Goal: Check status: Check status

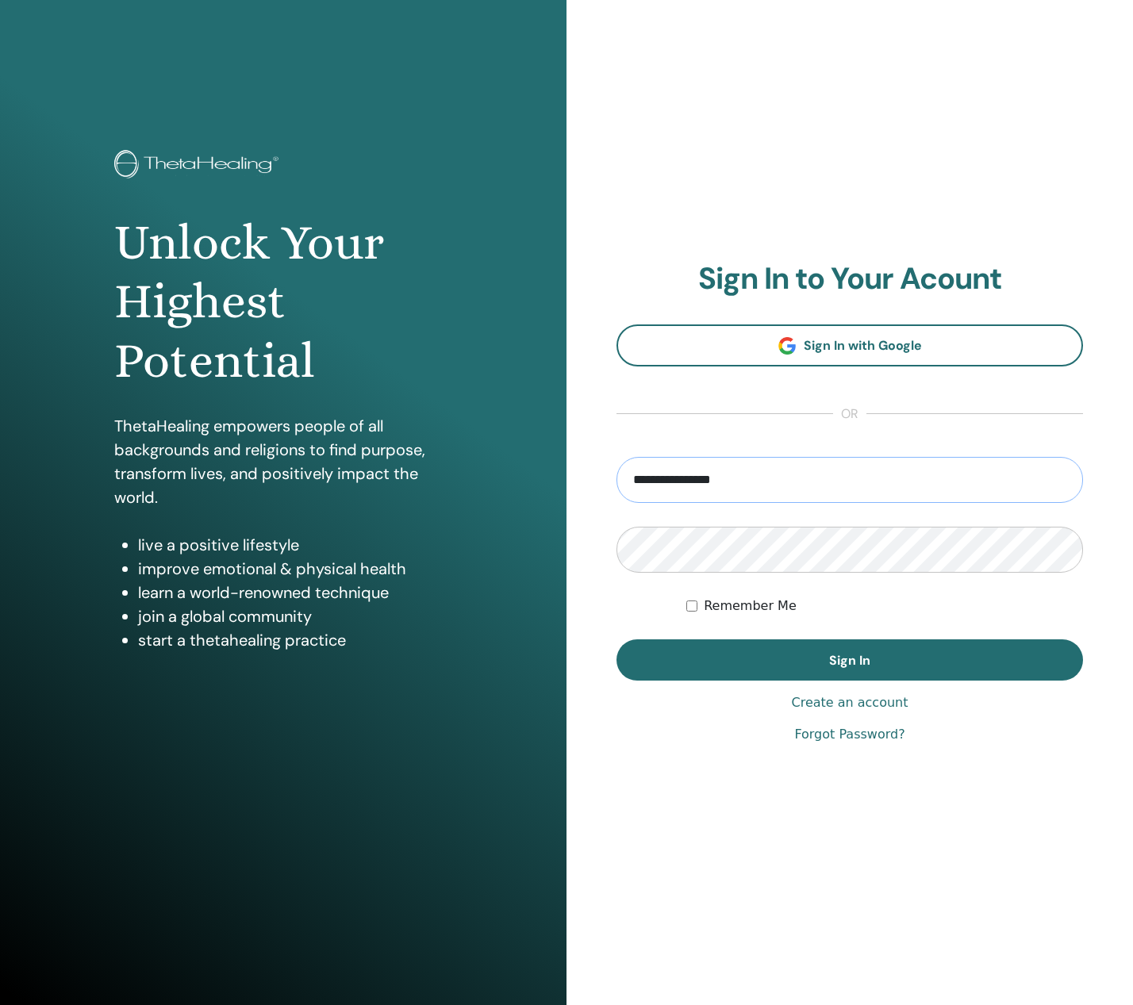
type input "**********"
click at [616, 639] on button "Sign In" at bounding box center [849, 659] width 466 height 41
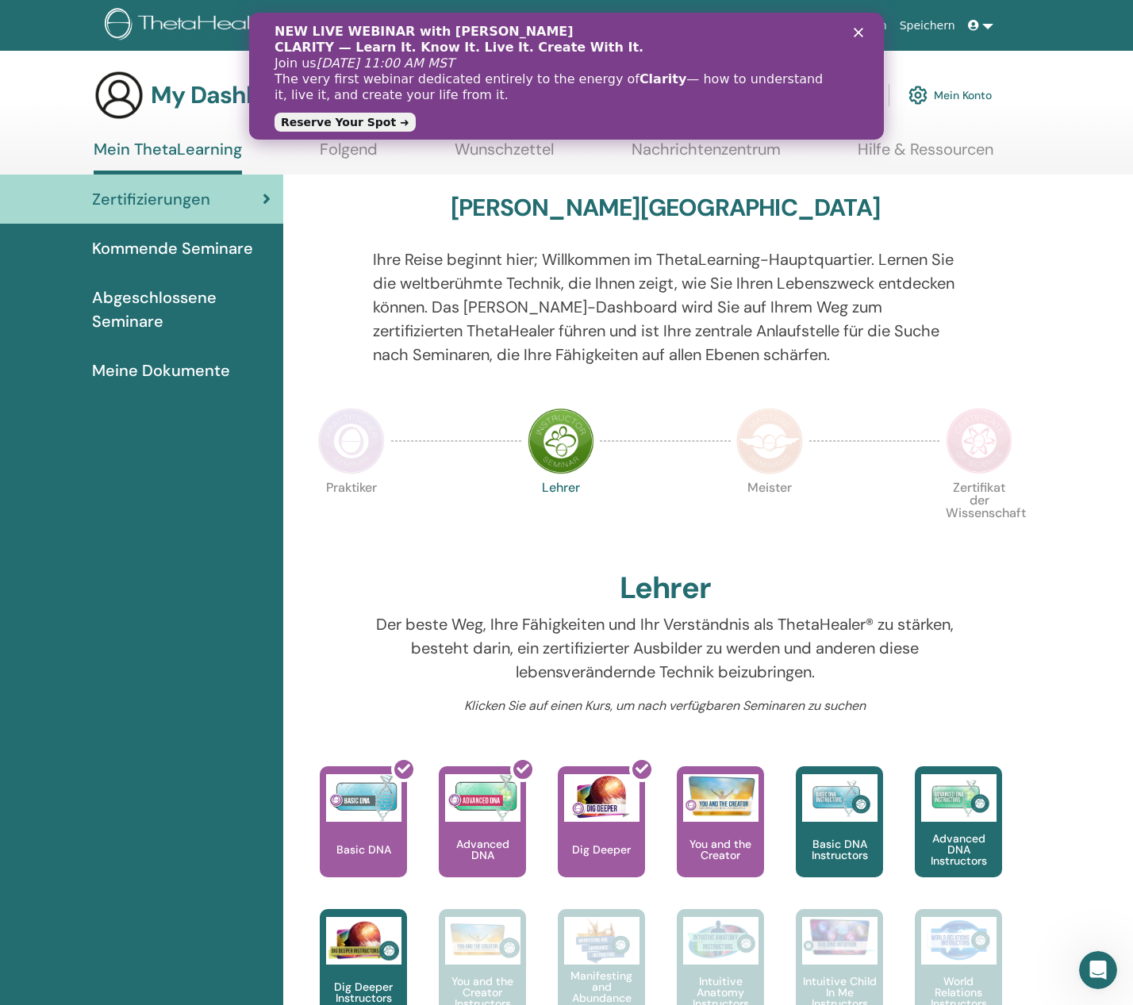
click at [855, 28] on div "Schließen" at bounding box center [862, 32] width 16 height 10
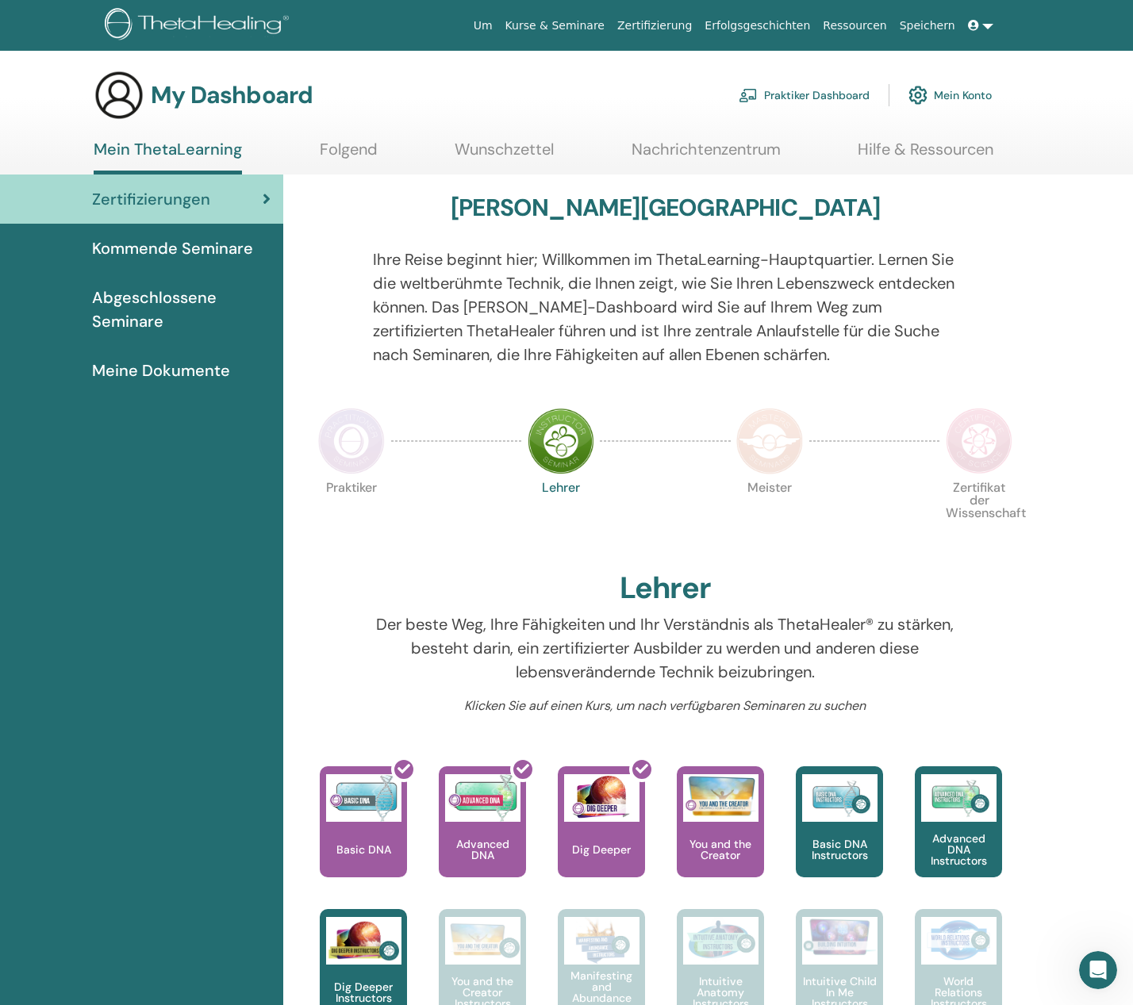
click at [119, 305] on span "Abgeschlossene Seminare" at bounding box center [181, 310] width 178 height 48
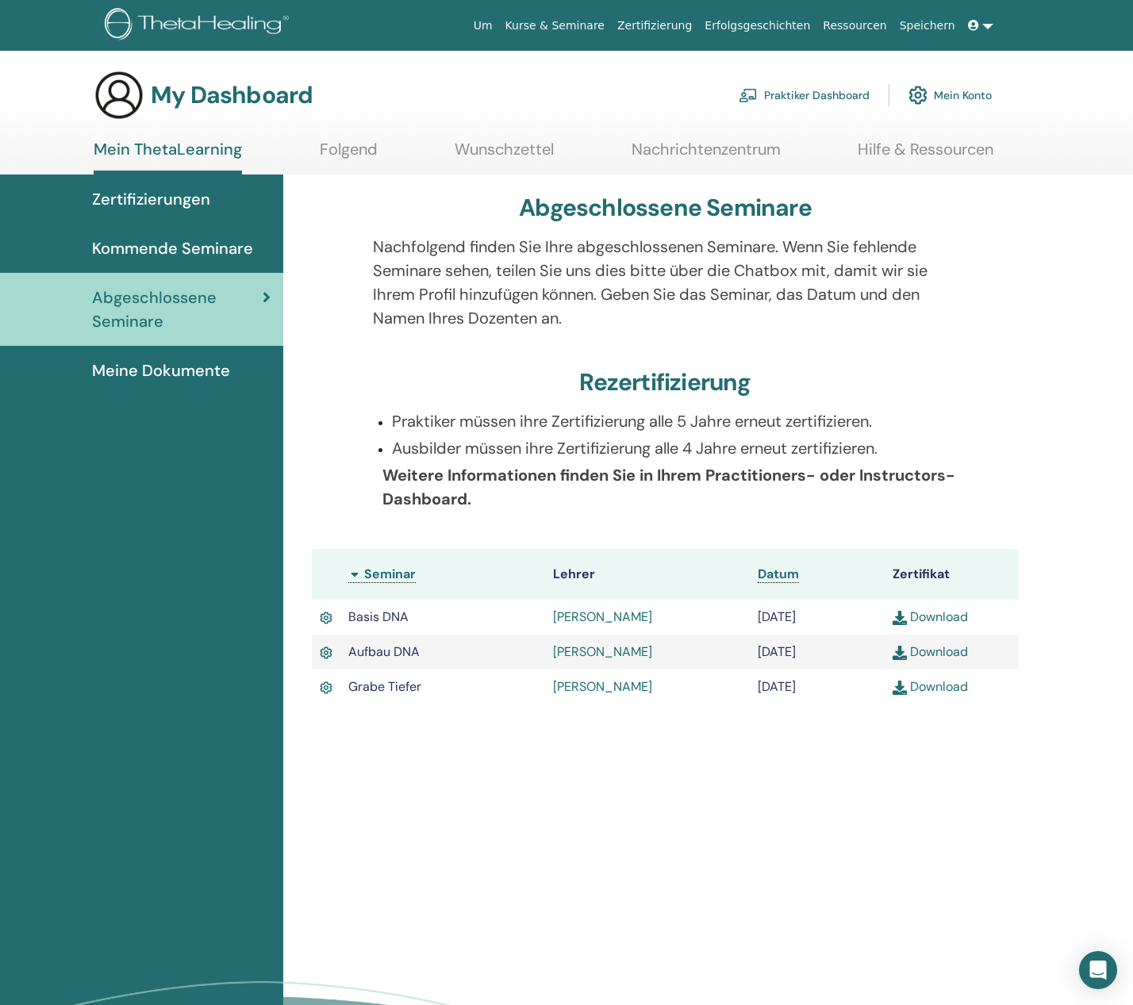
click at [901, 693] on img at bounding box center [899, 688] width 14 height 14
click at [192, 244] on span "Kommende Seminare" at bounding box center [172, 248] width 161 height 24
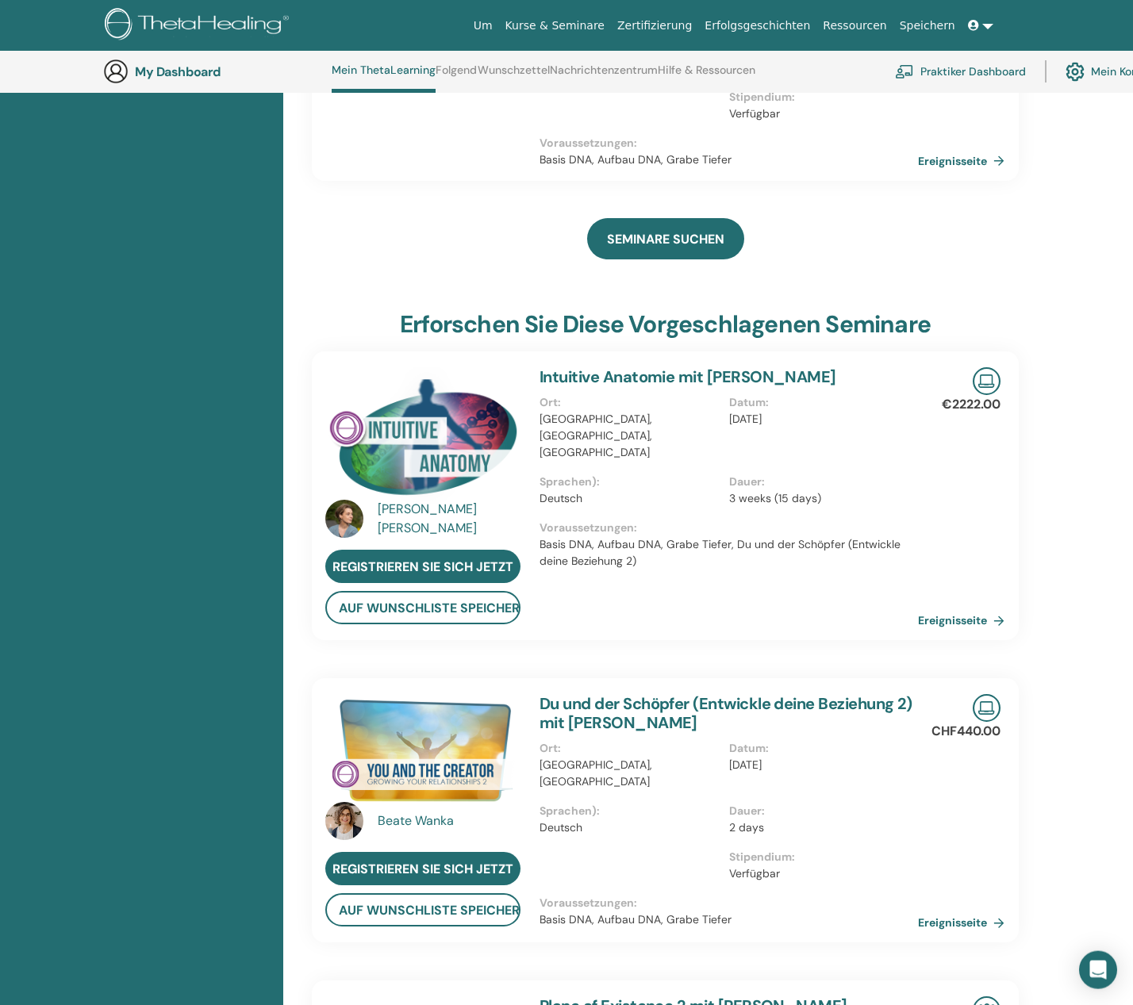
scroll to position [365, 0]
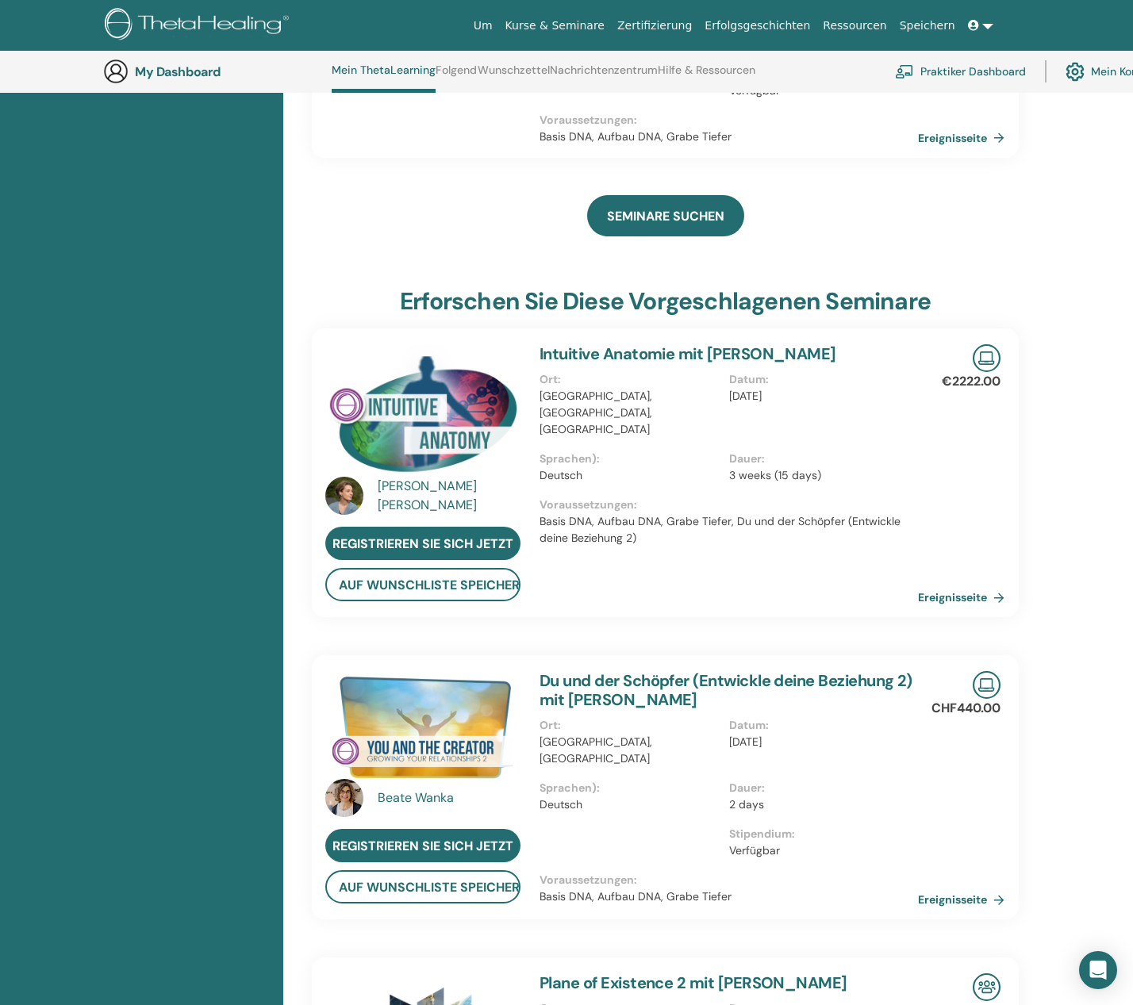
click at [989, 24] on link at bounding box center [980, 25] width 38 height 29
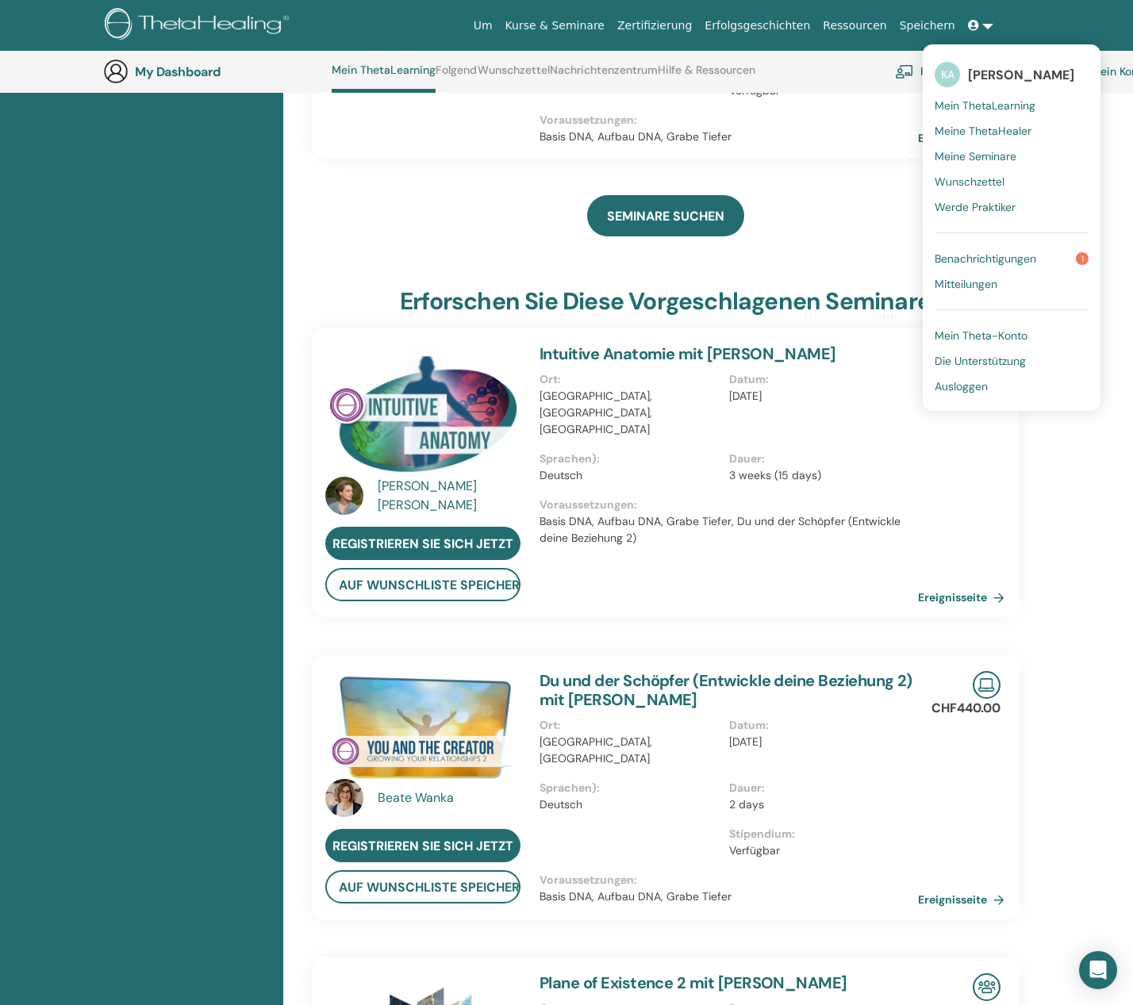
click at [978, 389] on span "Ausloggen" at bounding box center [960, 386] width 53 height 14
